Goal: Task Accomplishment & Management: Manage account settings

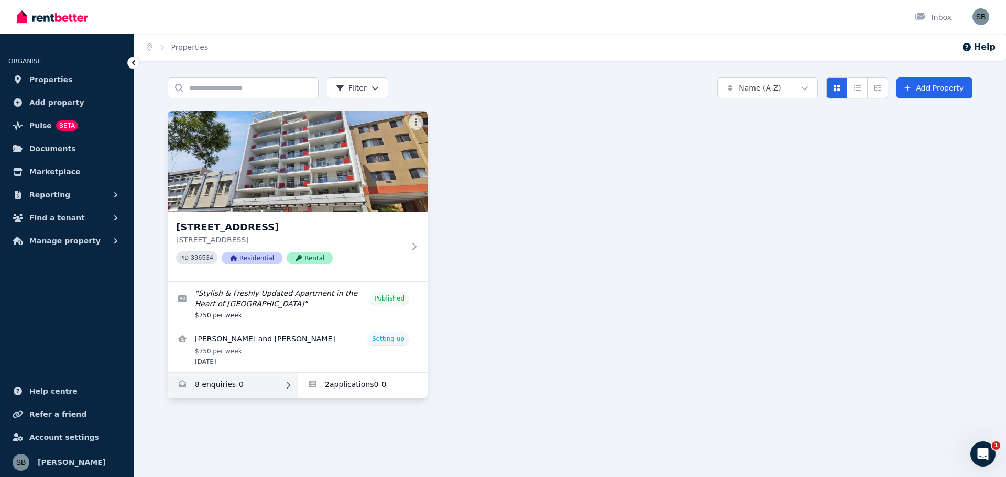
click at [225, 383] on link "Enquiries for 16/863-867 Wellington Street, West Perth" at bounding box center [233, 385] width 130 height 25
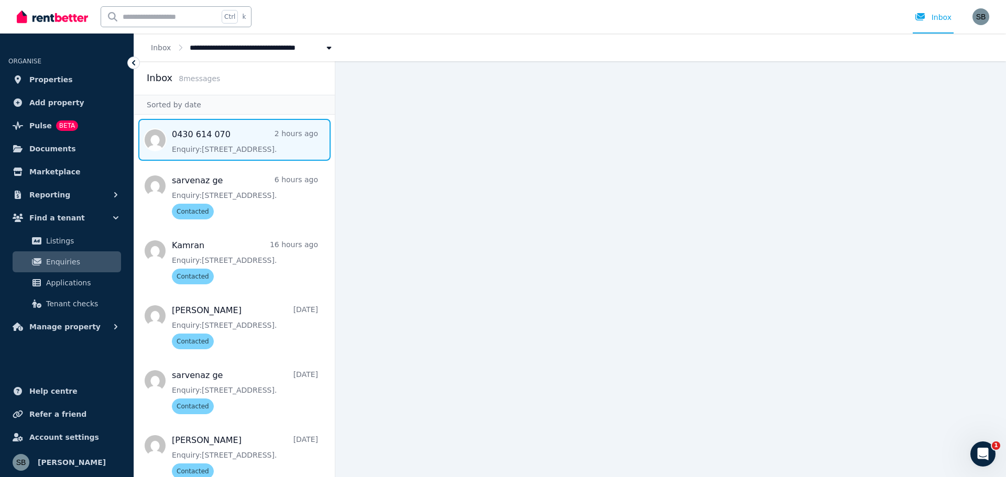
click at [196, 140] on span "Message list" at bounding box center [234, 140] width 201 height 42
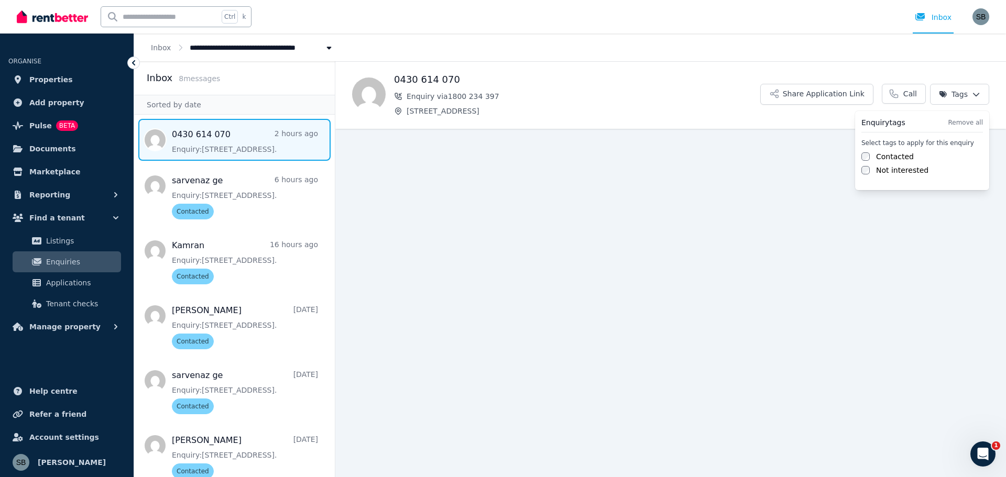
click at [973, 93] on html "**********" at bounding box center [503, 238] width 1006 height 477
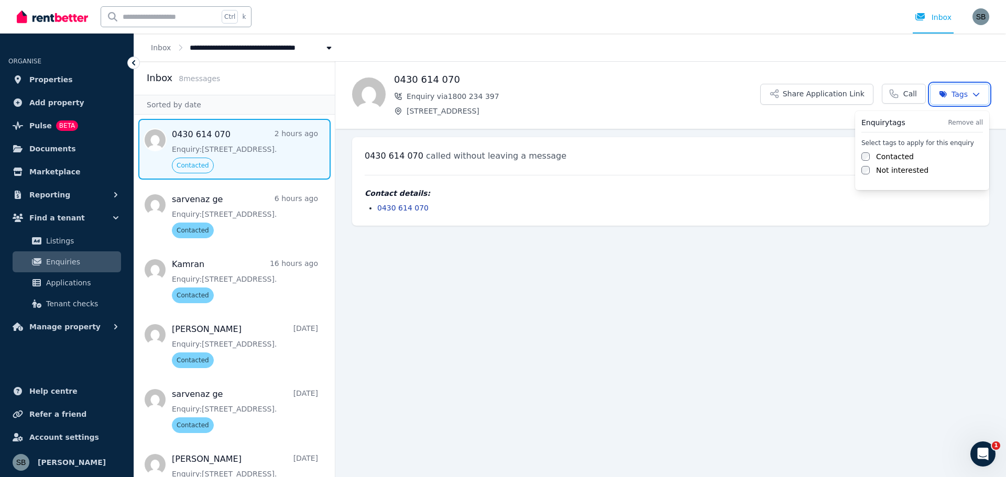
drag, startPoint x: 621, startPoint y: 336, endPoint x: 598, endPoint y: 341, distance: 23.6
click at [619, 336] on html "**********" at bounding box center [503, 238] width 1006 height 477
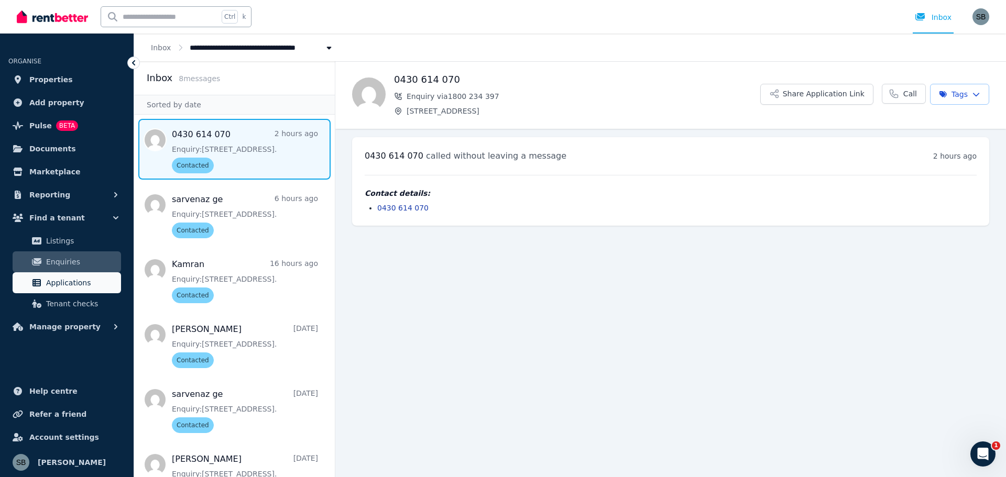
click at [55, 282] on span "Applications" at bounding box center [81, 283] width 71 height 13
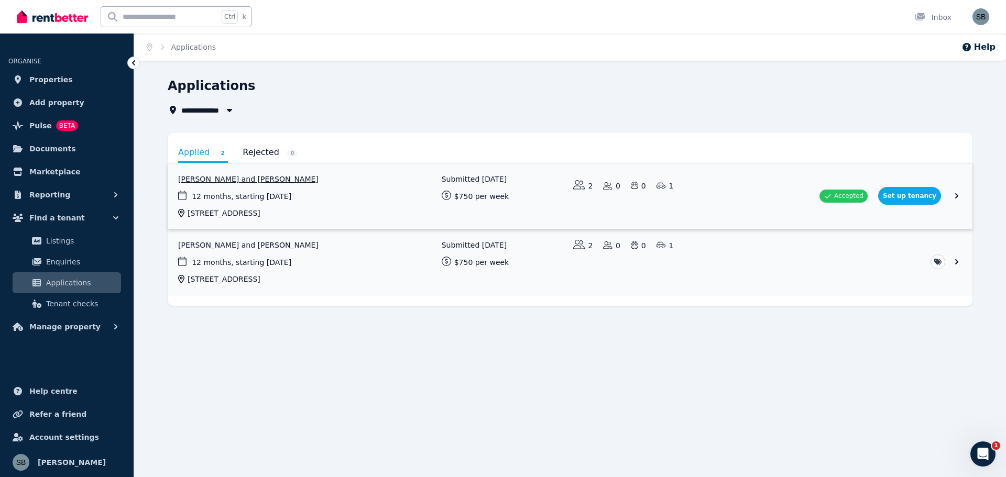
click at [916, 194] on link "View application: Hoi Ying Chan and Sifan Cai" at bounding box center [570, 195] width 804 height 65
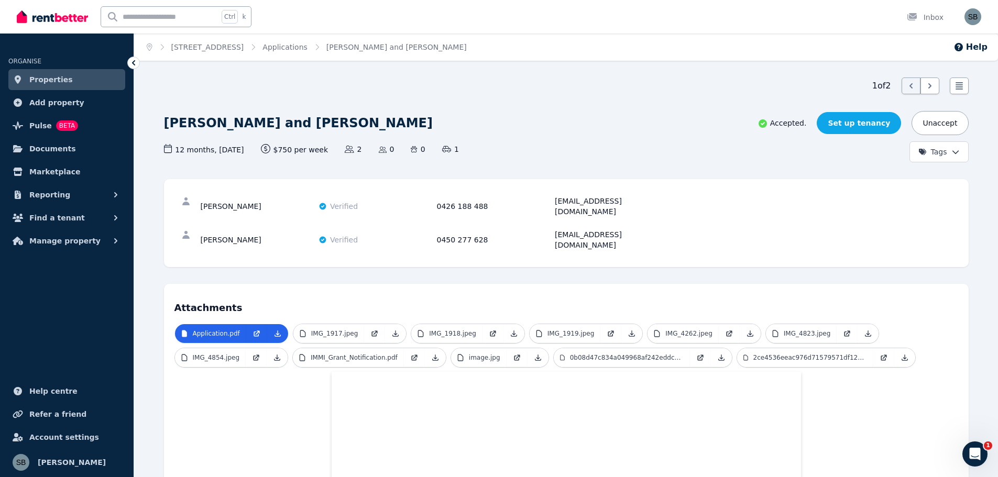
click at [868, 116] on link "Set up tenancy" at bounding box center [858, 123] width 84 height 22
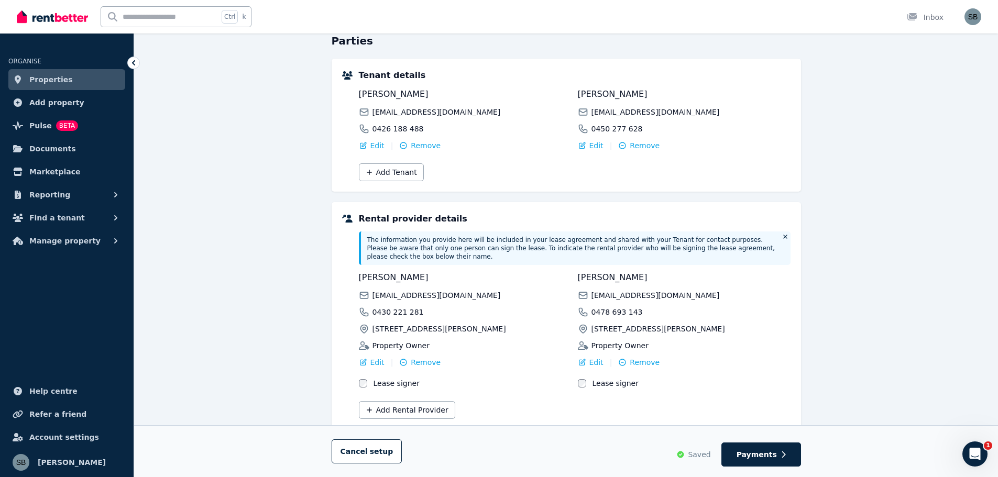
scroll to position [130, 0]
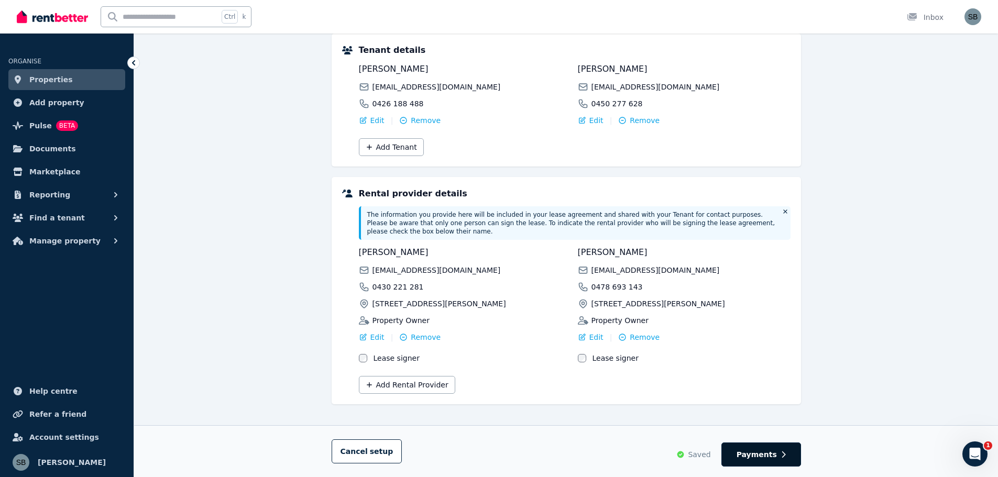
click at [763, 454] on span "Payments" at bounding box center [756, 454] width 40 height 10
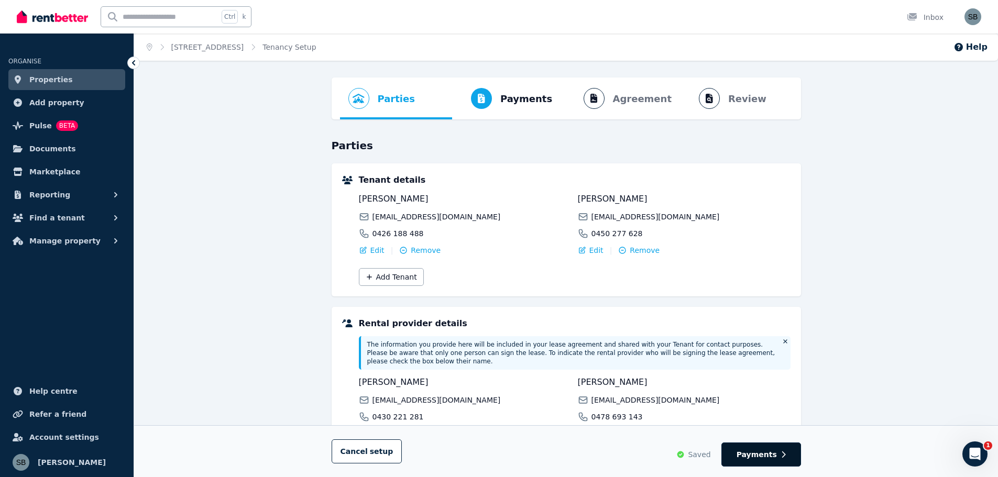
select select "**********"
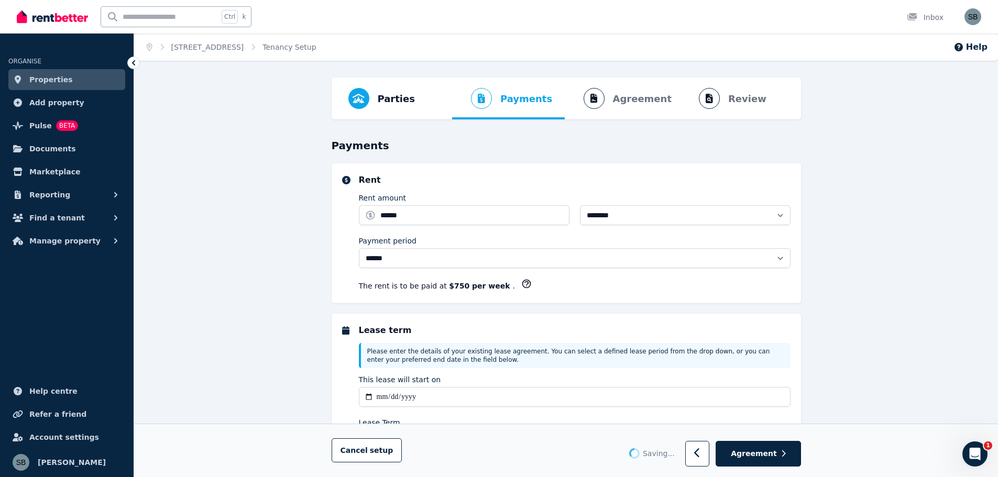
select select "**********"
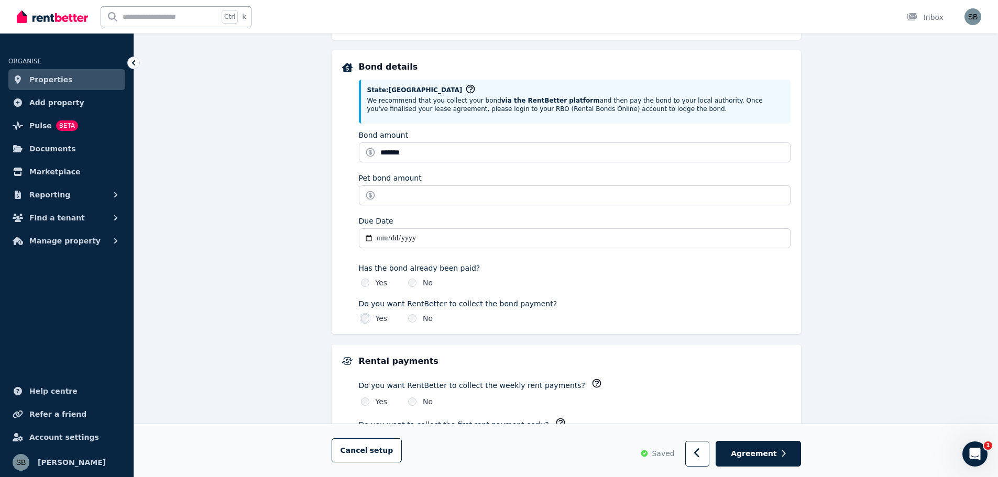
scroll to position [524, 0]
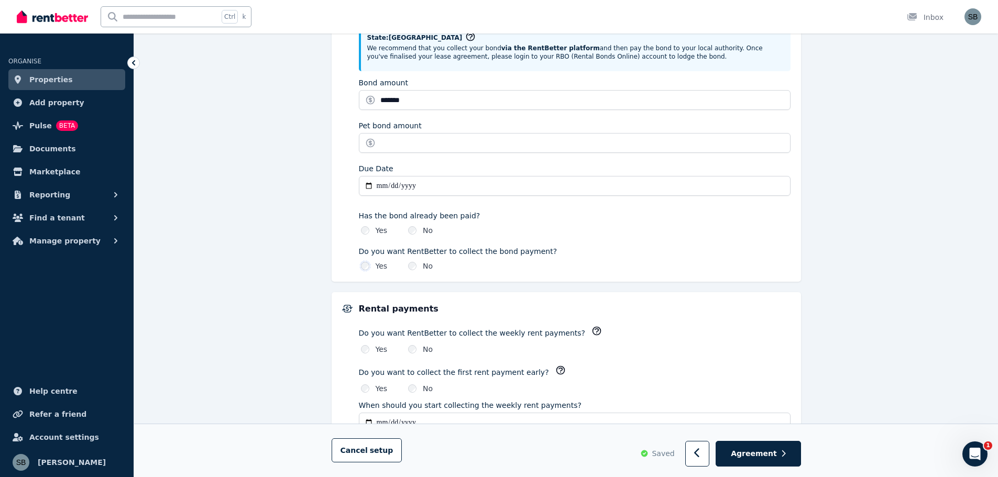
click at [591, 328] on icon "button" at bounding box center [596, 331] width 10 height 10
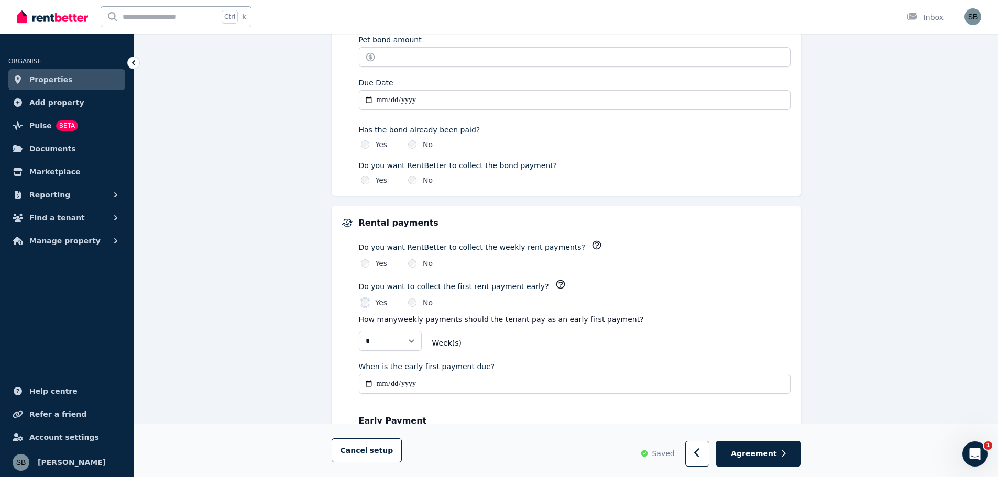
scroll to position [628, 0]
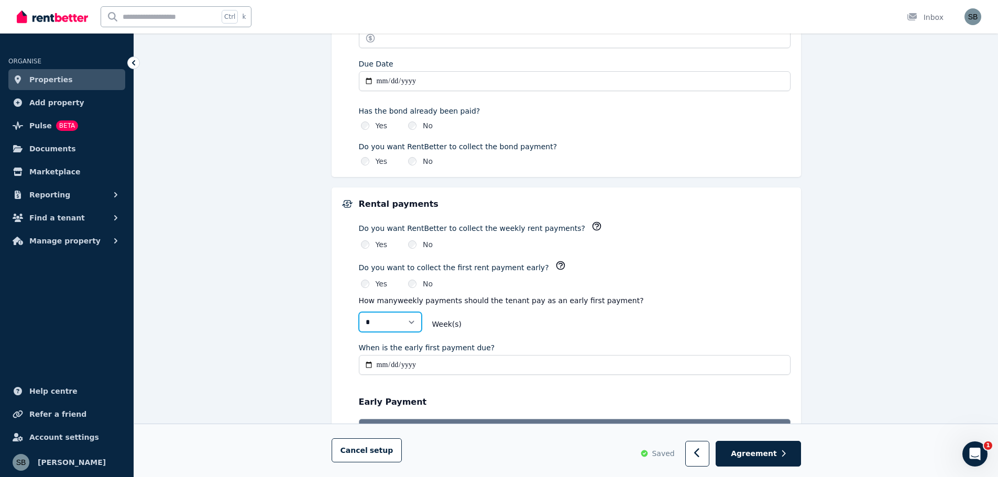
click at [411, 318] on select "* *" at bounding box center [390, 322] width 63 height 20
select select "*"
click at [359, 312] on select "* *" at bounding box center [390, 322] width 63 height 20
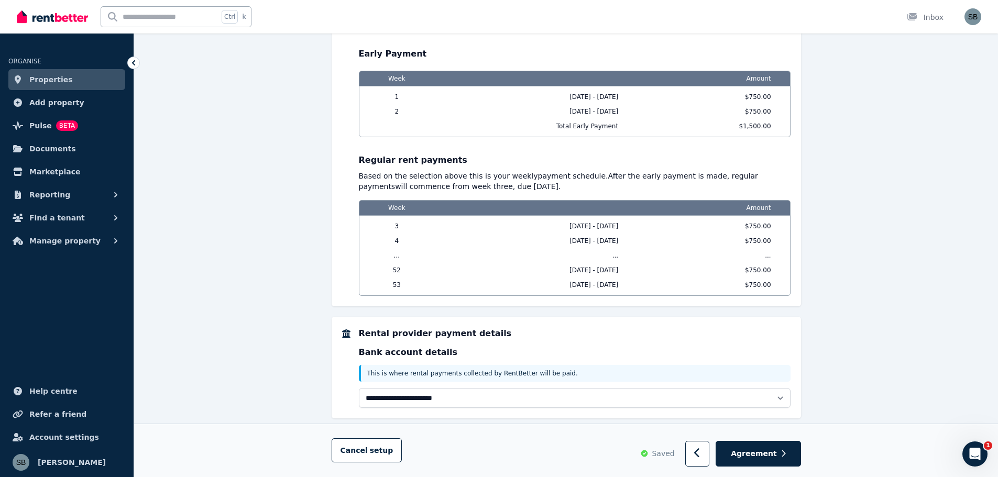
scroll to position [995, 0]
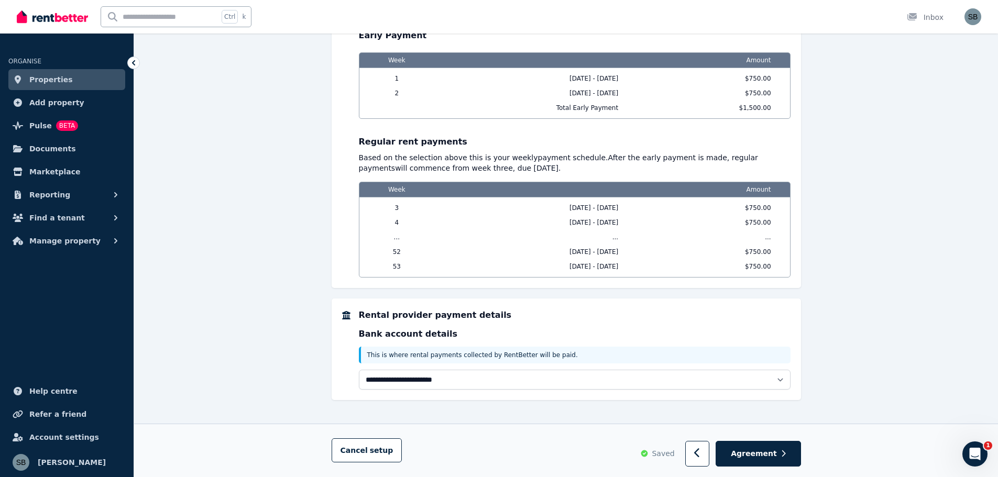
click at [642, 12] on div "Ctrl k Inbox" at bounding box center [481, 17] width 929 height 34
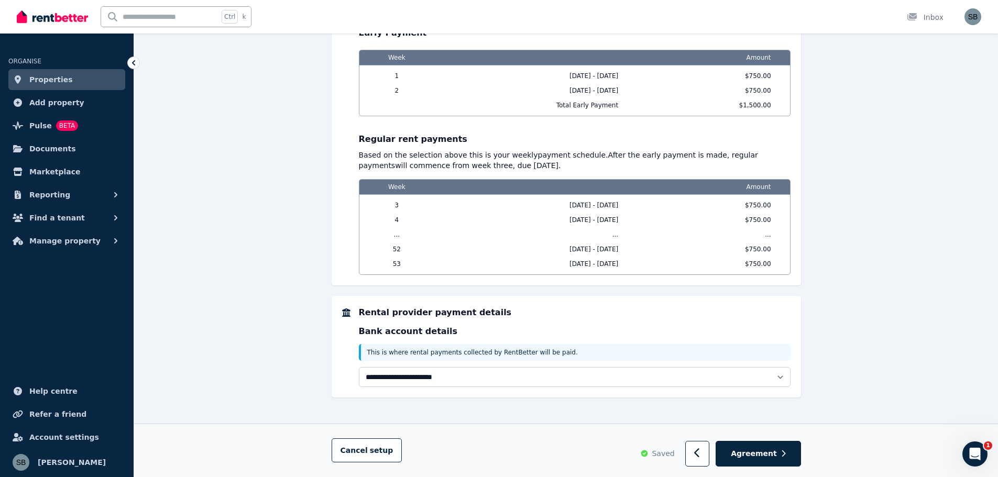
scroll to position [998, 0]
click at [761, 456] on span "Agreement" at bounding box center [754, 454] width 46 height 10
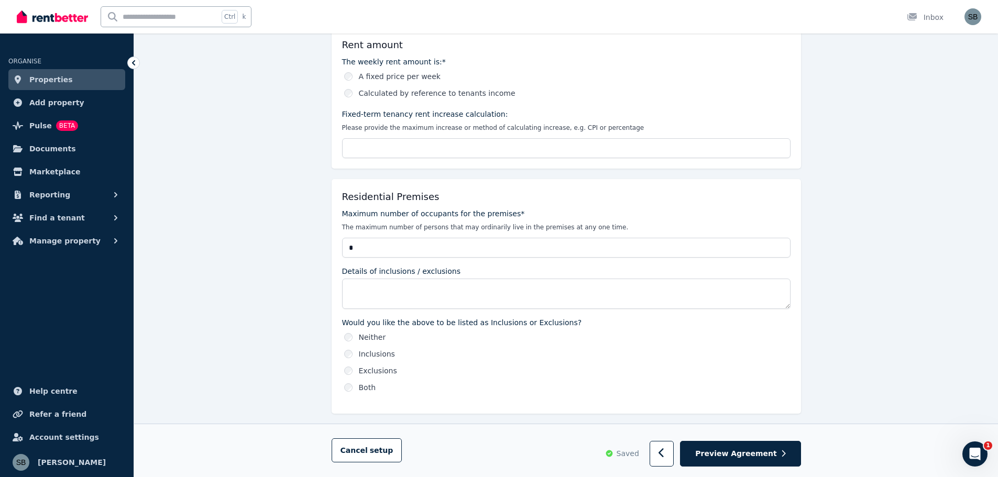
scroll to position [419, 0]
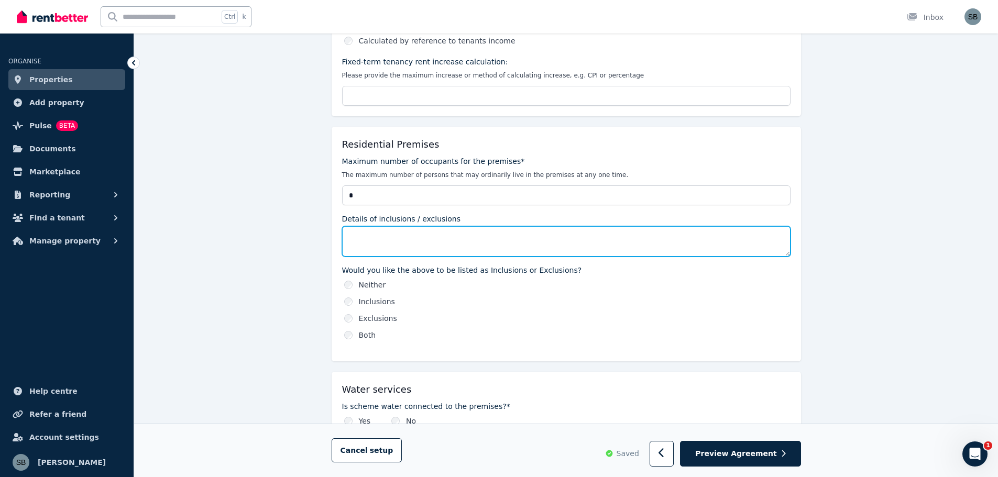
click at [371, 235] on textarea "Details of inclusions / exclusions" at bounding box center [566, 241] width 448 height 30
type textarea "********"
type textarea "**********"
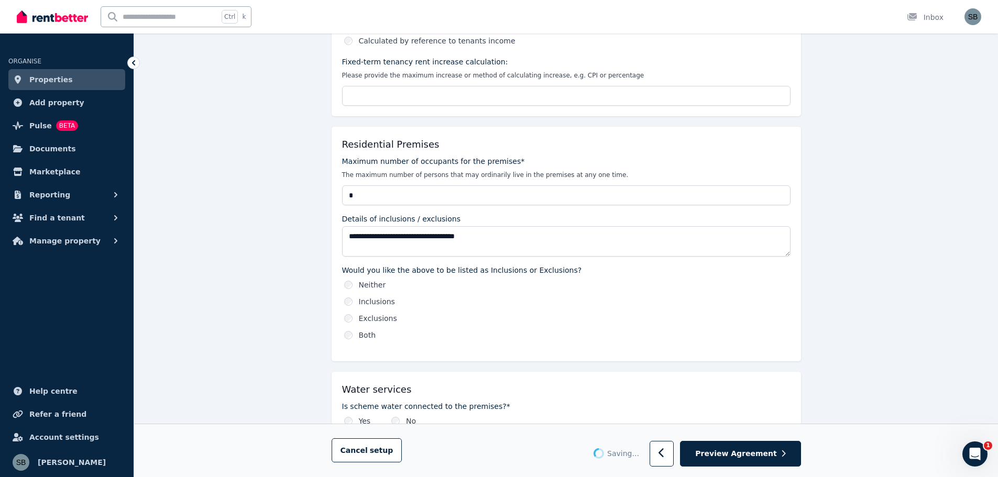
click at [579, 305] on div "Inclusions" at bounding box center [567, 301] width 446 height 10
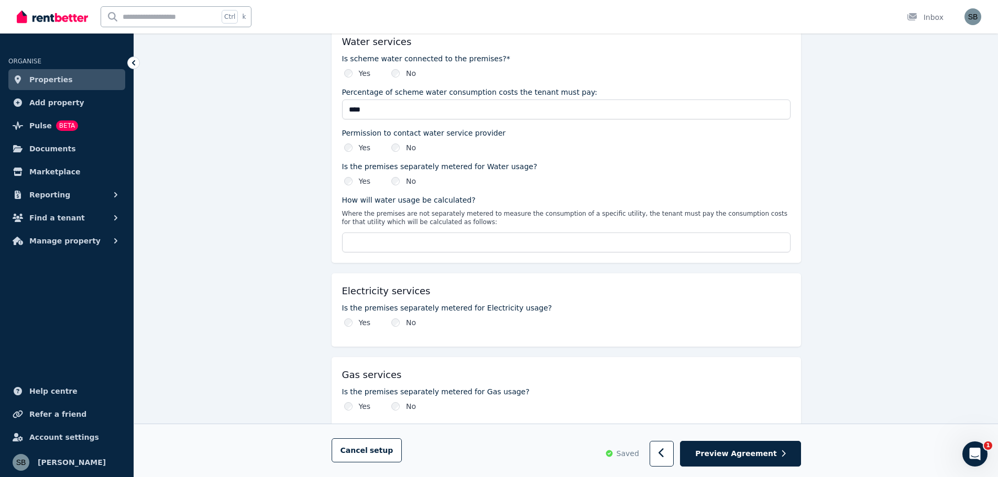
scroll to position [724, 0]
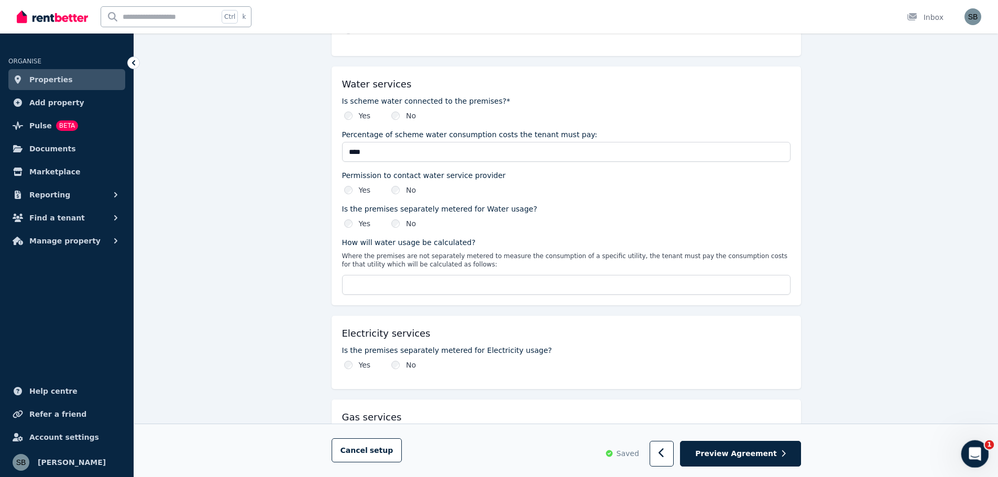
click at [973, 449] on icon "Open Intercom Messenger" at bounding box center [973, 452] width 17 height 17
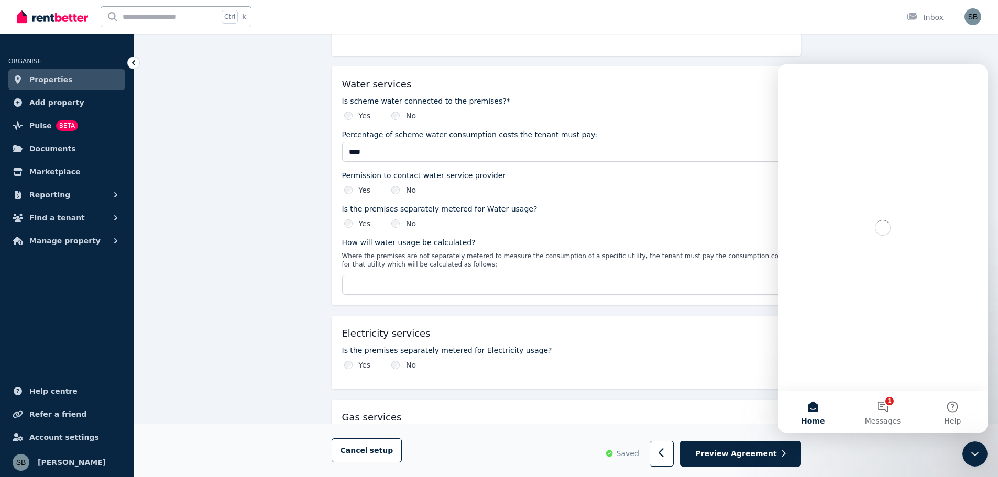
scroll to position [0, 0]
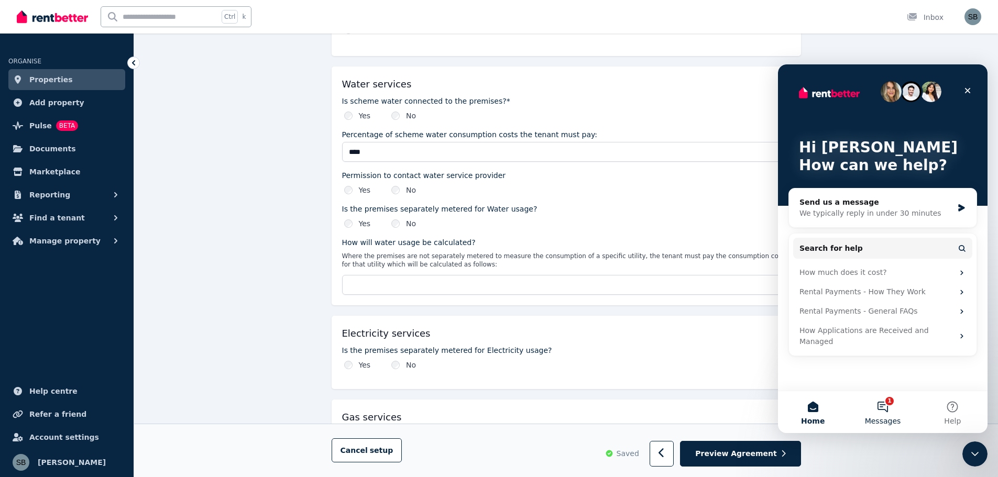
click at [881, 407] on button "1 Messages" at bounding box center [882, 412] width 70 height 42
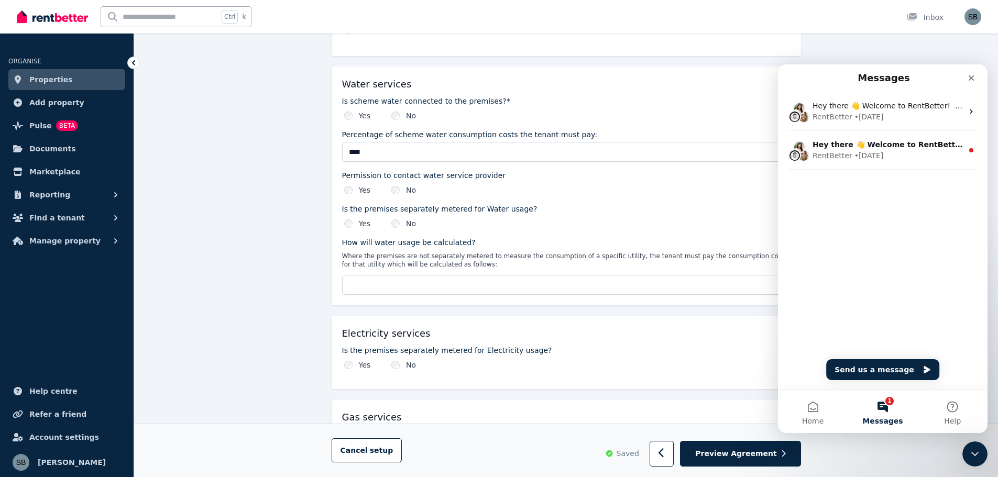
click at [910, 253] on div "Hey there 👋 Welcome to RentBetter! On RentBetter, taking control and managing y…" at bounding box center [882, 241] width 209 height 299
click at [969, 75] on icon "Close" at bounding box center [971, 78] width 6 height 6
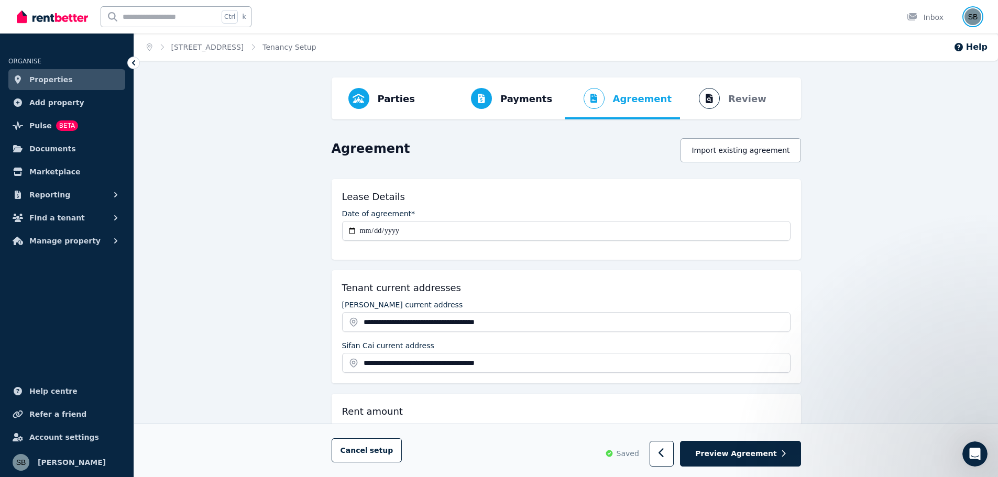
click at [970, 17] on img "button" at bounding box center [972, 16] width 17 height 17
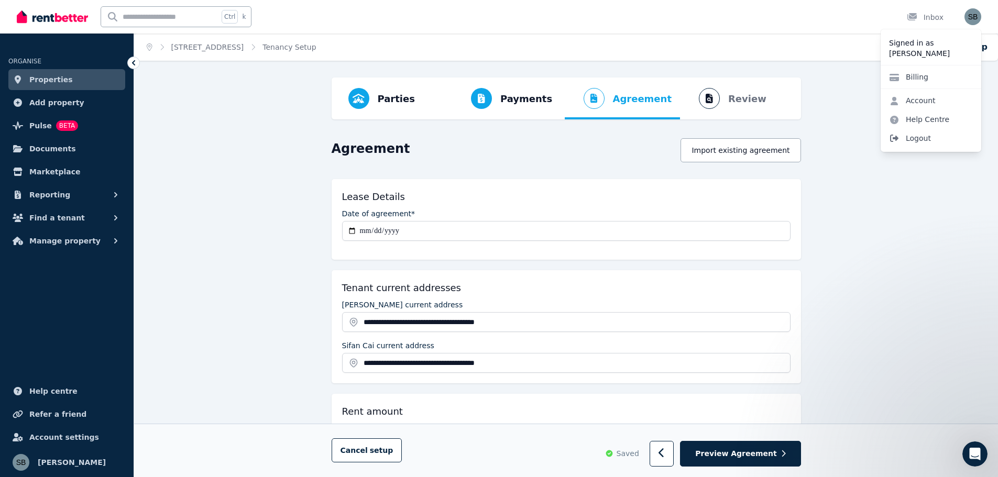
click at [927, 137] on span "Logout" at bounding box center [930, 138] width 101 height 19
